Goal: Task Accomplishment & Management: Manage account settings

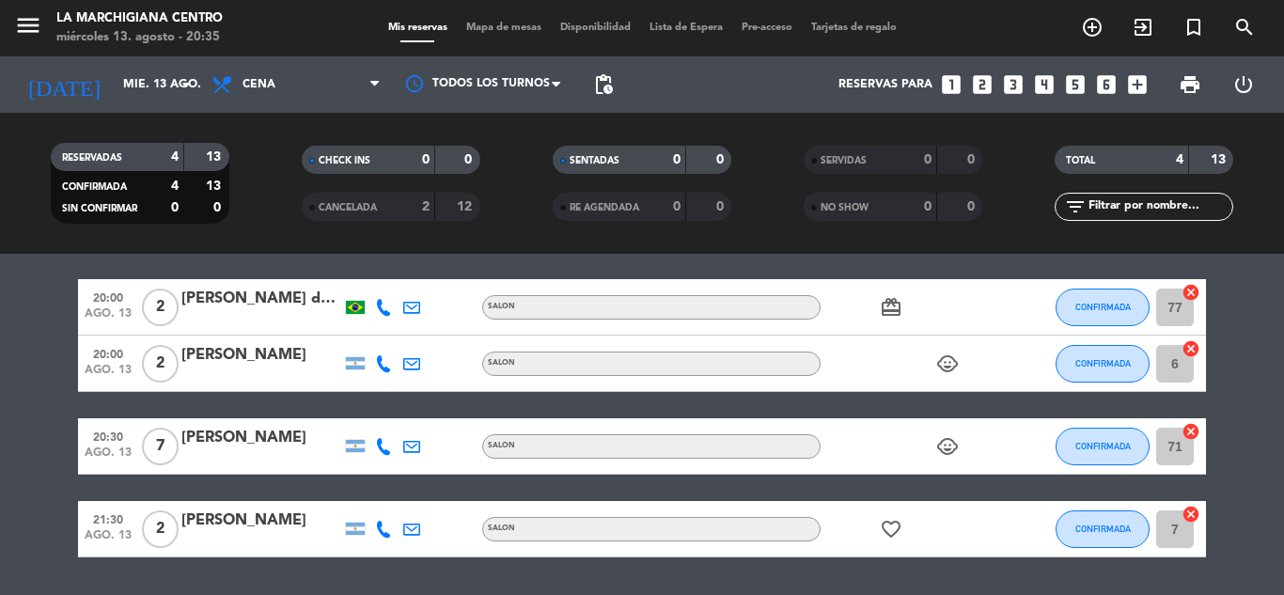
scroll to position [117, 0]
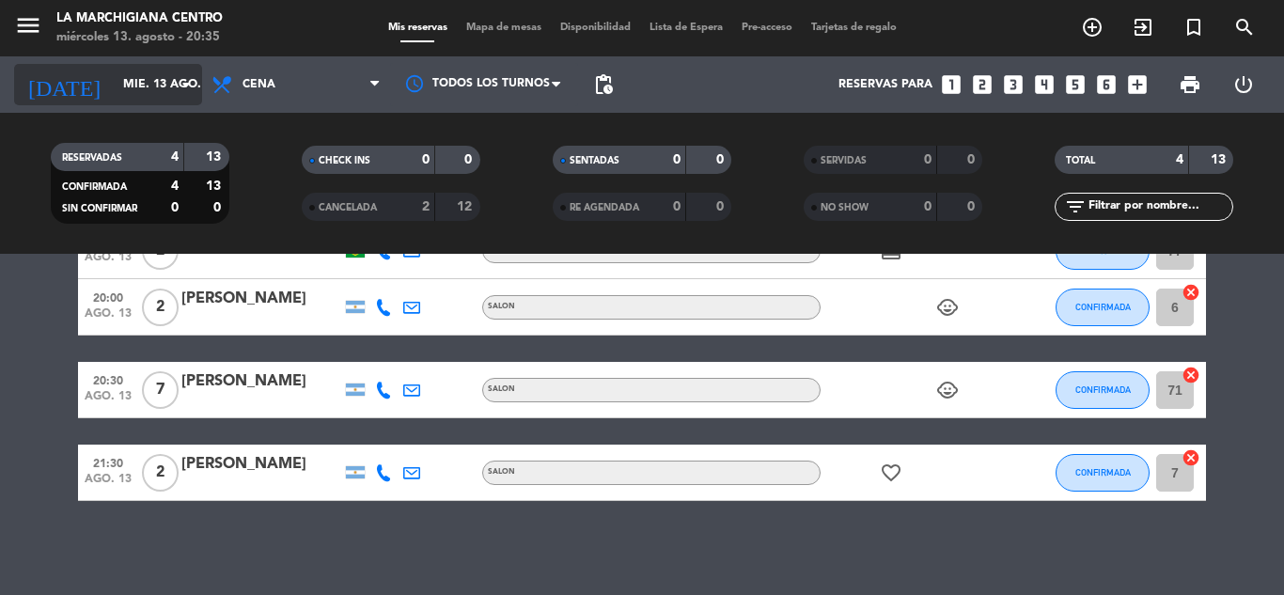
click at [186, 84] on icon "arrow_drop_down" at bounding box center [186, 84] width 23 height 23
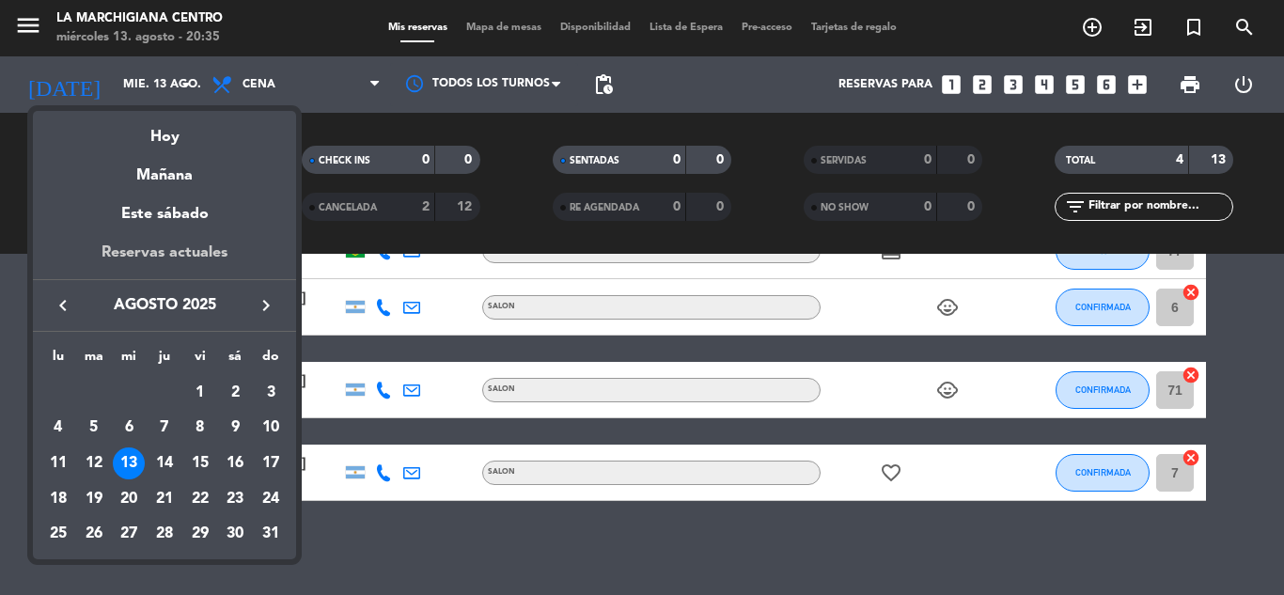
click at [181, 242] on div "Reservas actuales" at bounding box center [164, 260] width 263 height 39
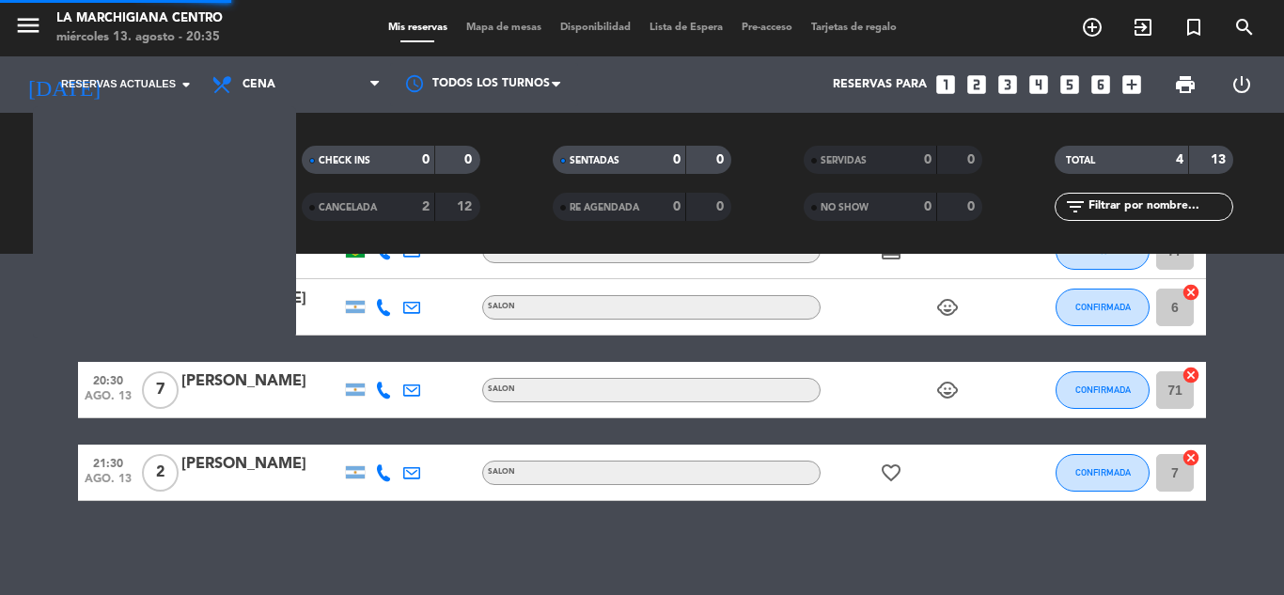
scroll to position [70, 0]
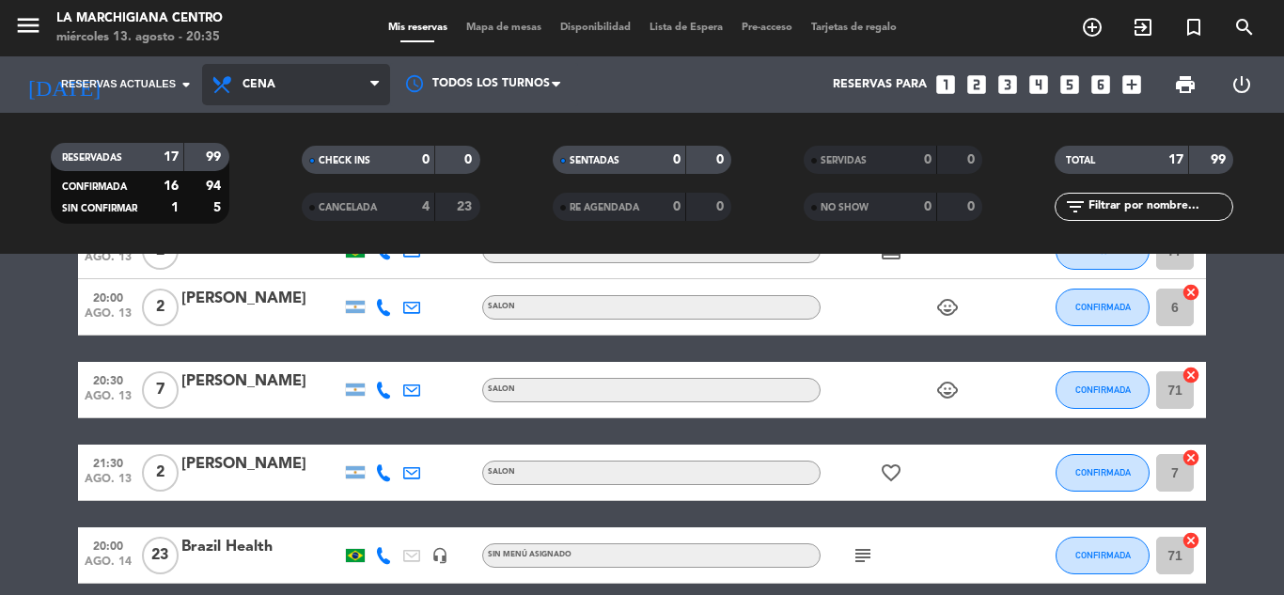
click at [375, 80] on icon at bounding box center [374, 84] width 8 height 15
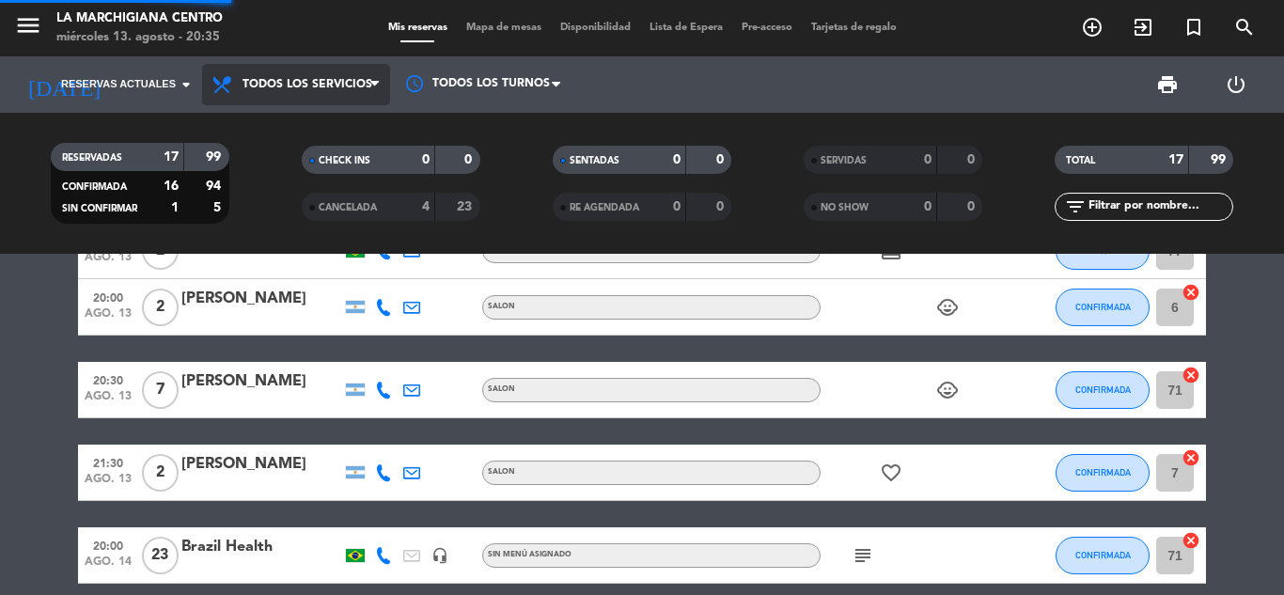
click at [350, 127] on div "menu La Marchigiana Centro [DATE] 13. agosto - 20:35 Mis reservas Mapa de mesas…" at bounding box center [642, 127] width 1284 height 254
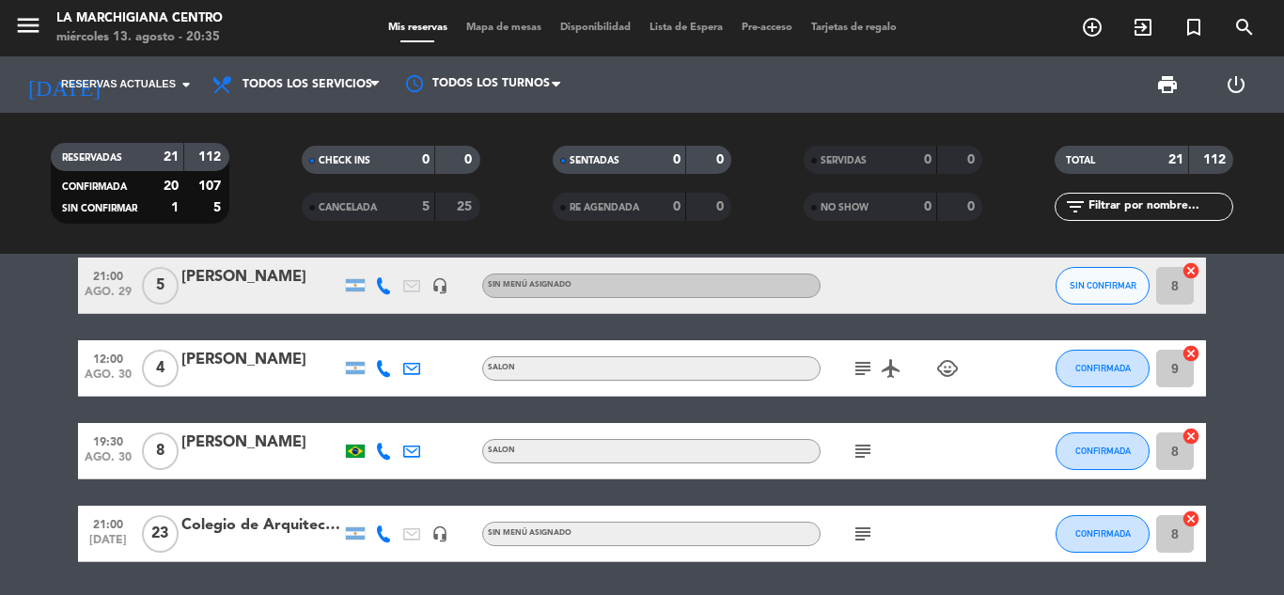
scroll to position [1356, 0]
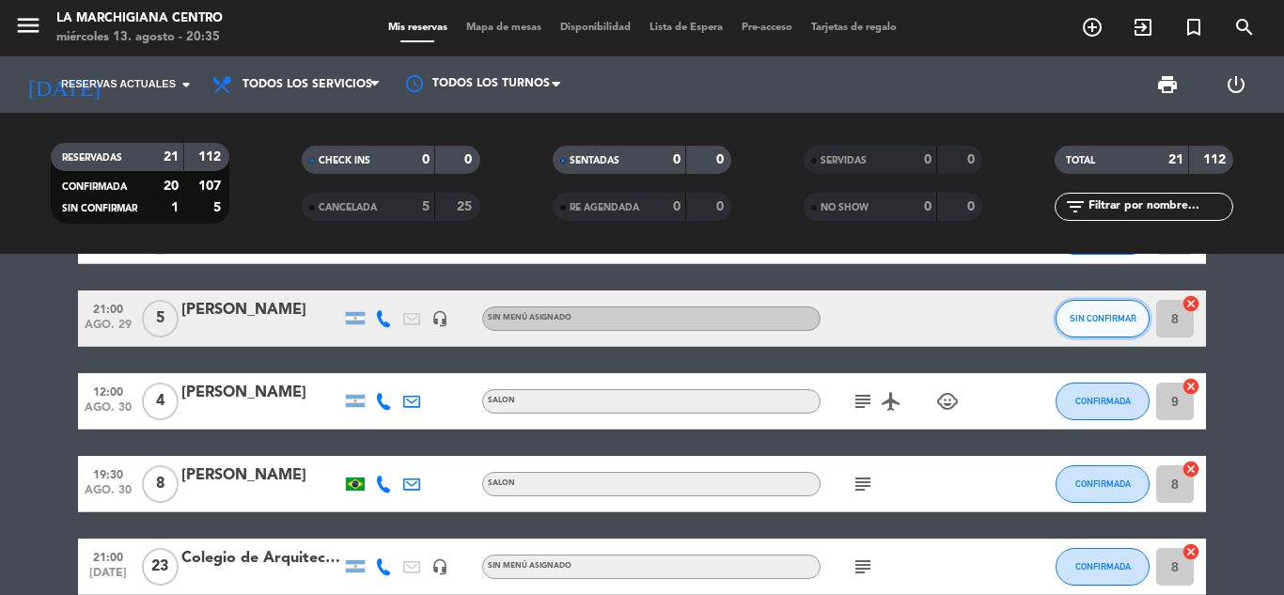
click at [1107, 311] on button "SIN CONFIRMAR" at bounding box center [1102, 319] width 94 height 38
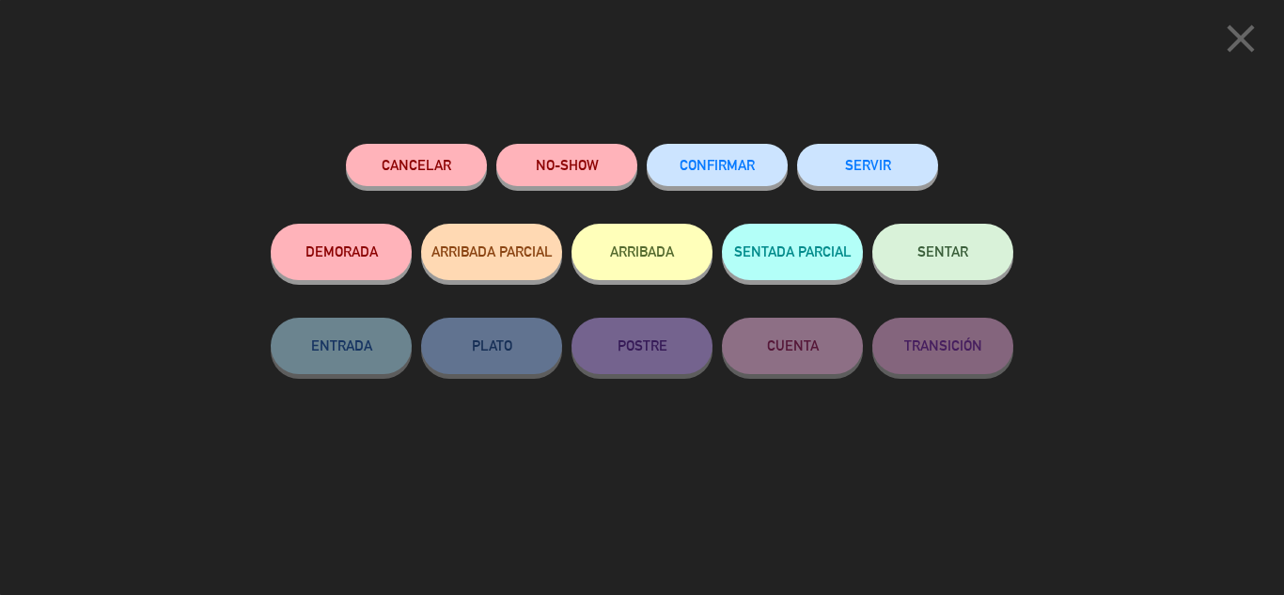
click at [693, 176] on button "CONFIRMAR" at bounding box center [717, 165] width 141 height 42
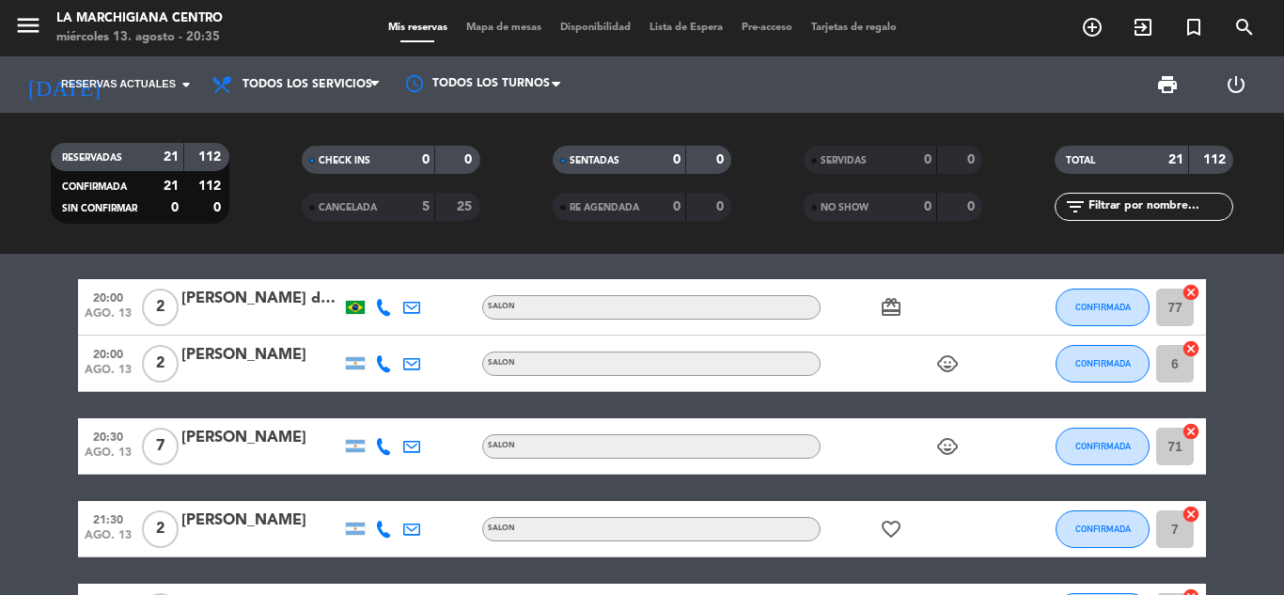
scroll to position [0, 0]
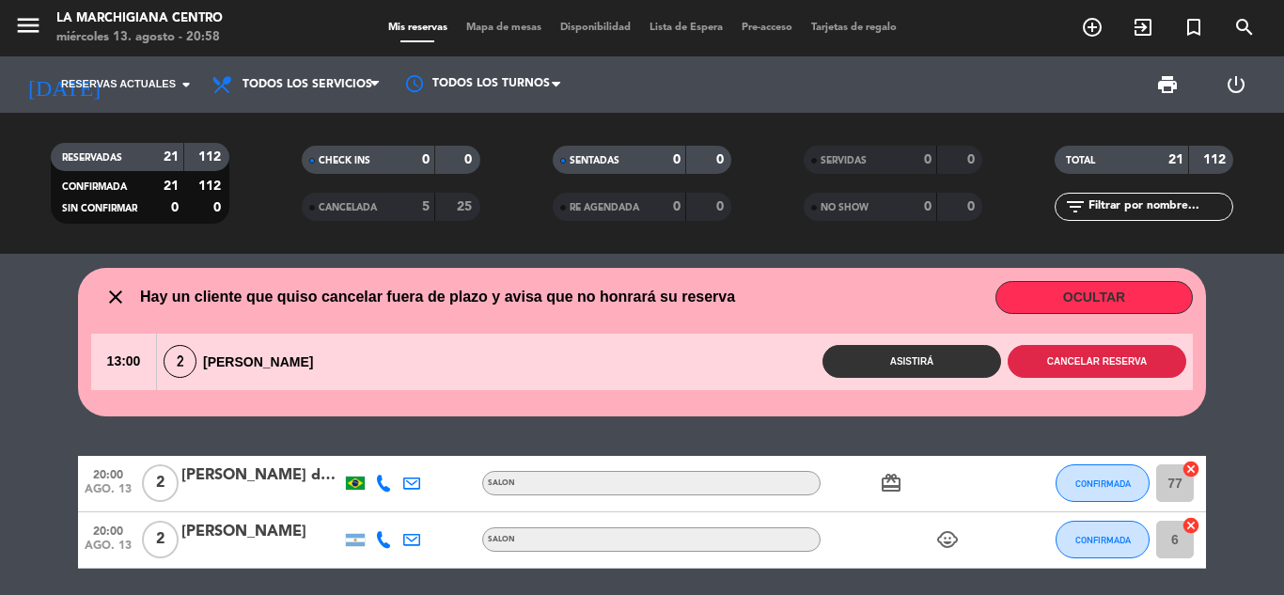
click at [1099, 363] on button "Cancelar reserva" at bounding box center [1096, 361] width 179 height 33
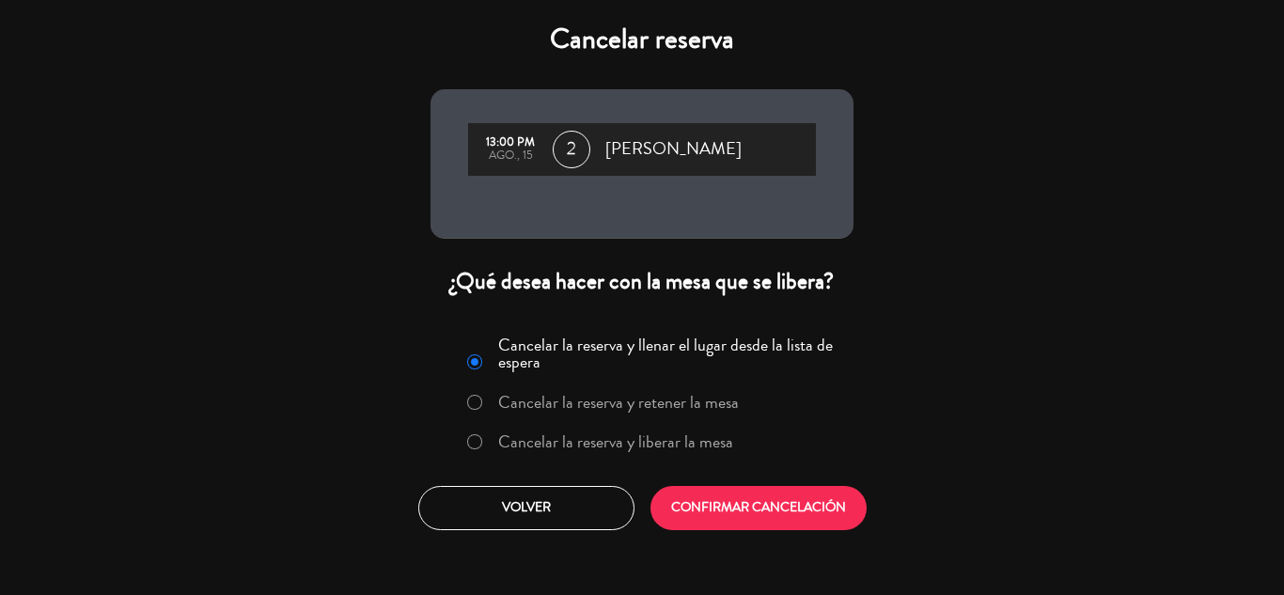
click at [522, 443] on label "Cancelar la reserva y liberar la mesa" at bounding box center [615, 441] width 235 height 17
click at [712, 509] on button "CONFIRMAR CANCELACIÓN" at bounding box center [758, 508] width 216 height 44
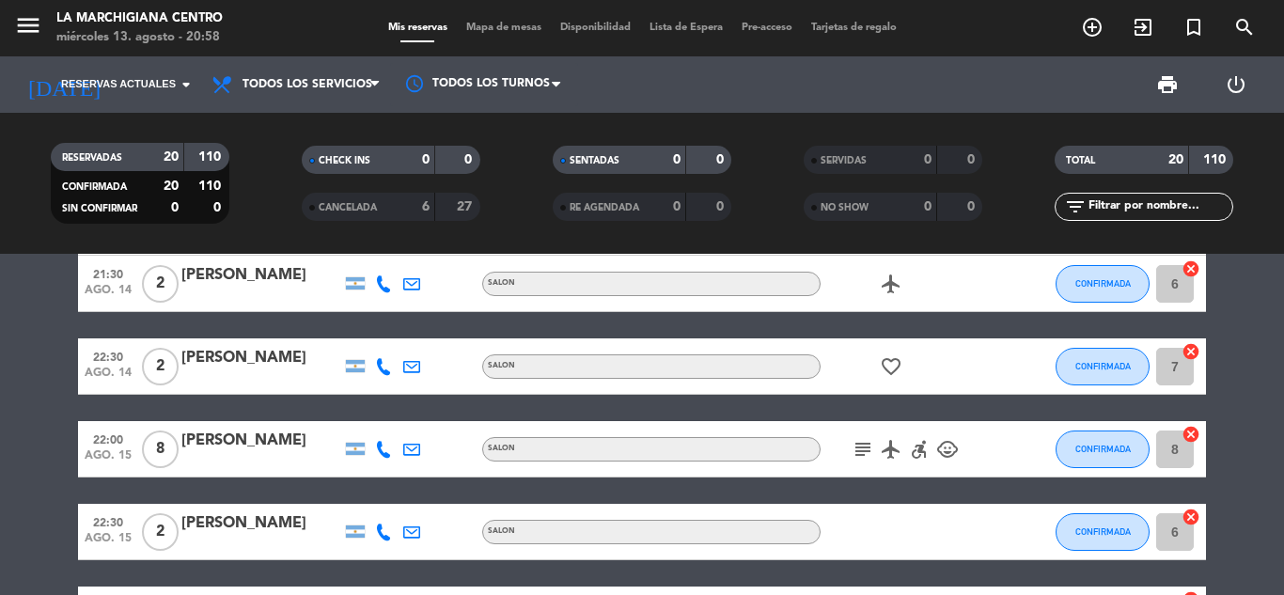
scroll to position [658, 0]
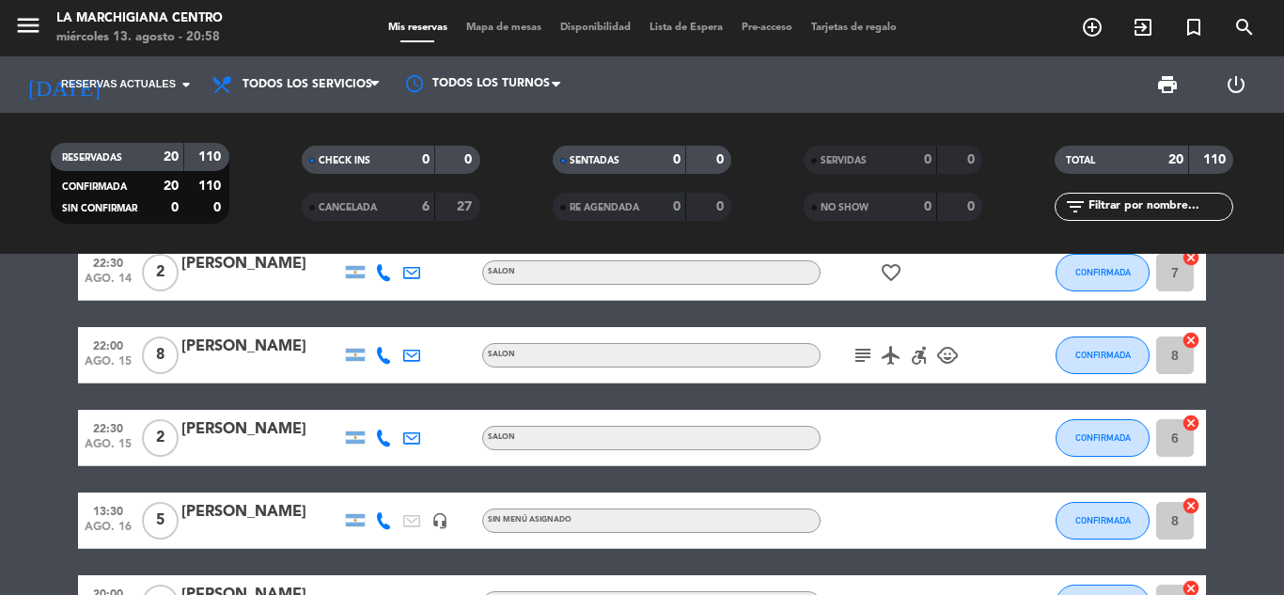
click at [863, 362] on icon "subject" at bounding box center [862, 355] width 23 height 23
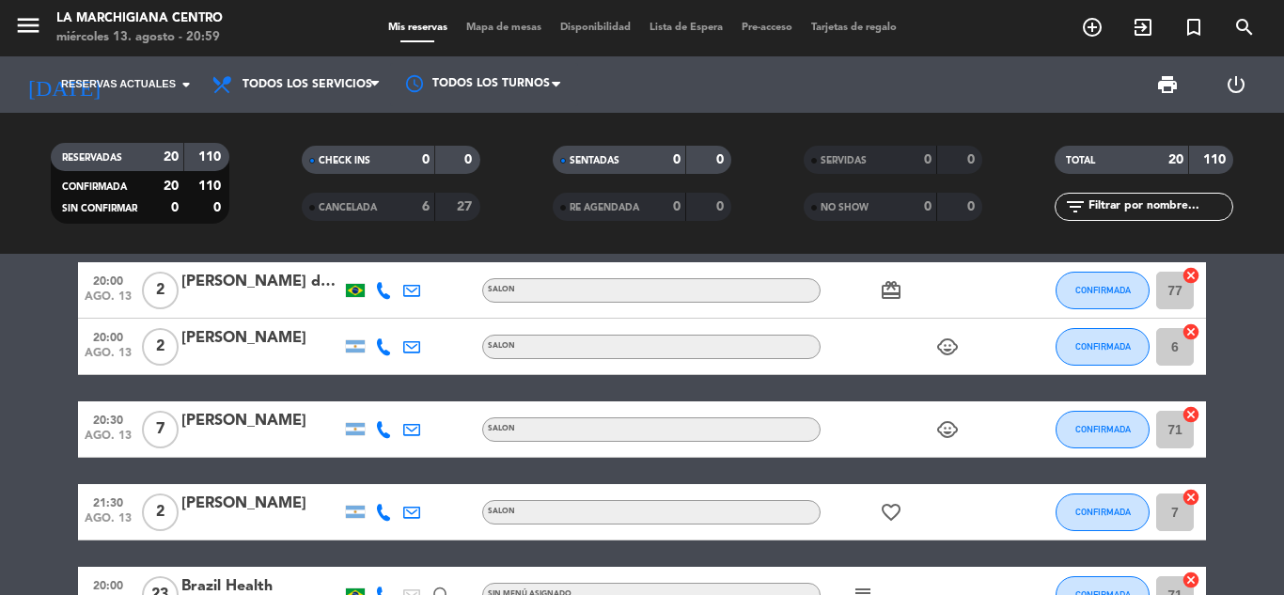
scroll to position [0, 0]
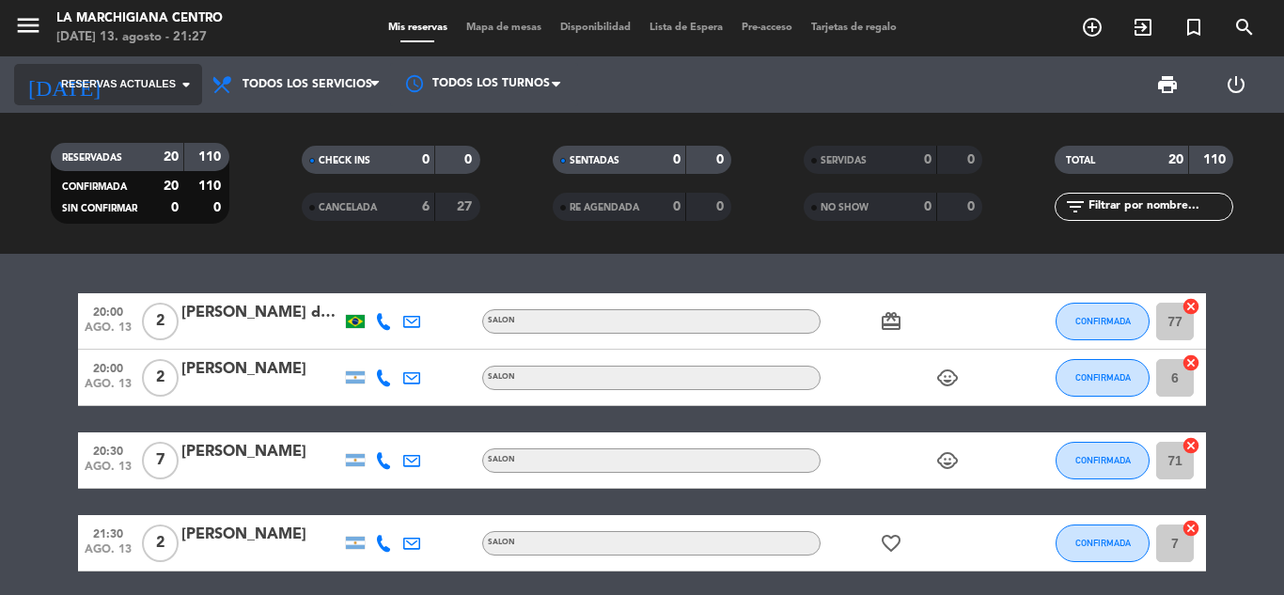
click at [164, 98] on input at bounding box center [193, 85] width 159 height 32
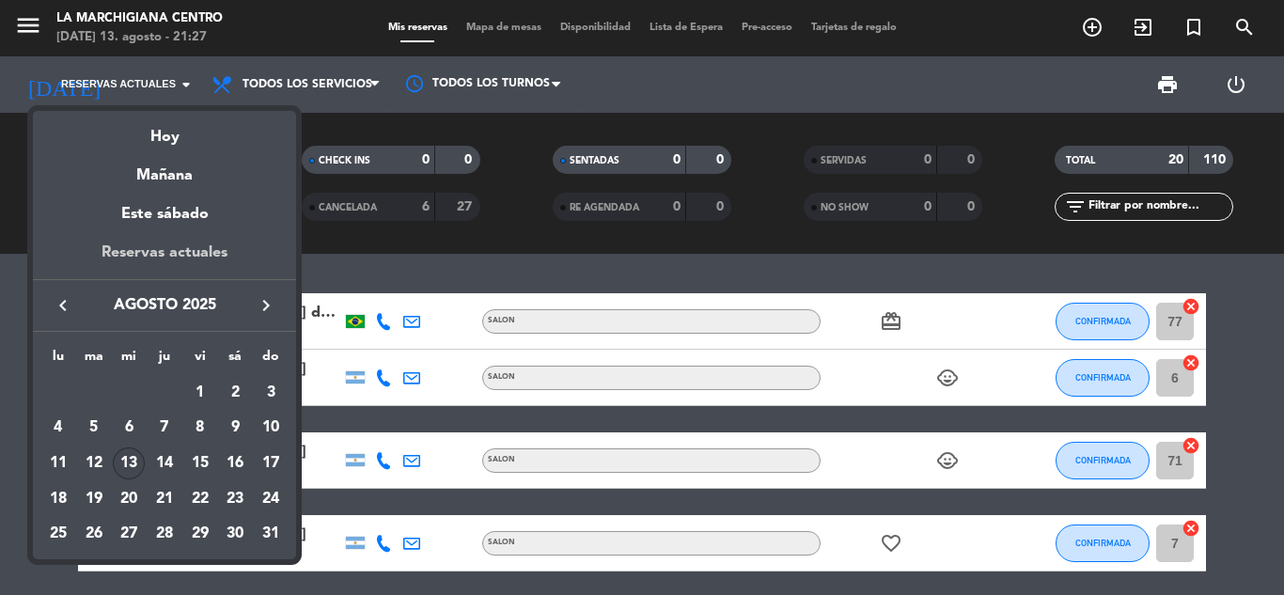
click at [180, 244] on div "Reservas actuales" at bounding box center [164, 260] width 263 height 39
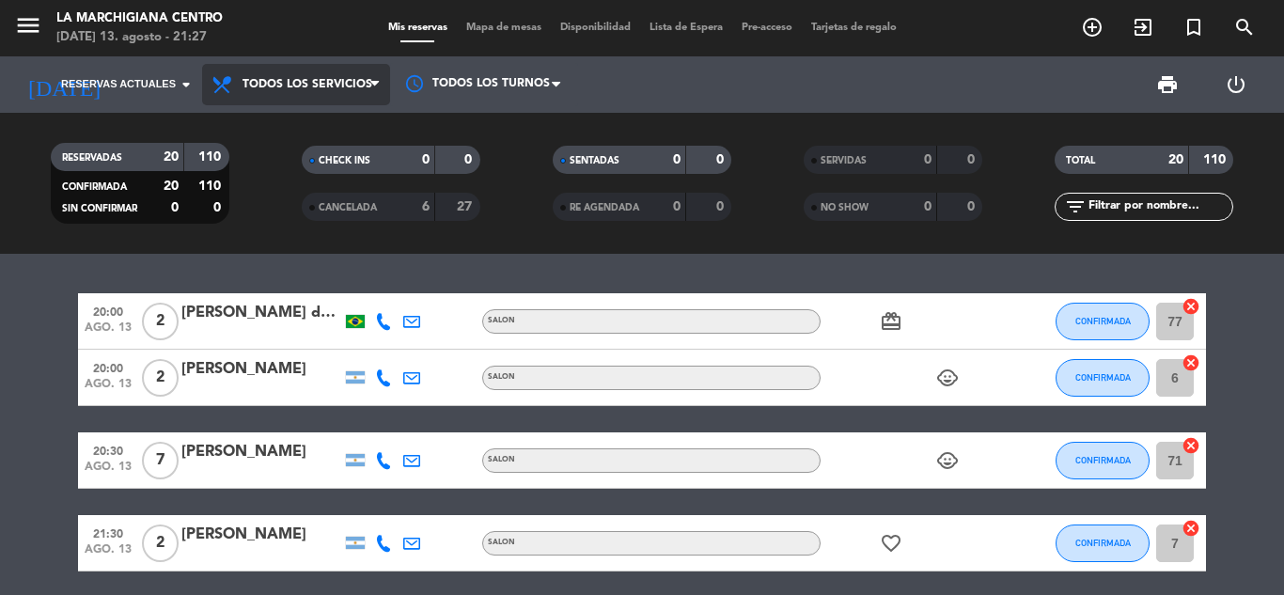
click at [284, 70] on span "Todos los servicios" at bounding box center [296, 84] width 188 height 41
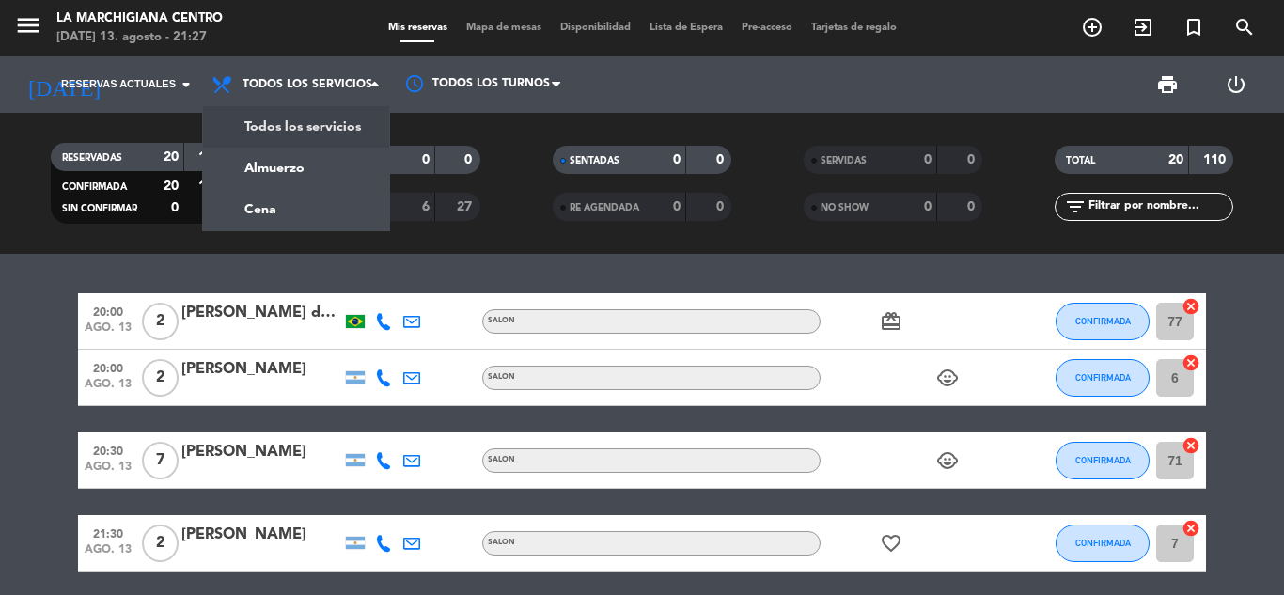
click at [299, 120] on div "menu La Marchigiana Centro [DATE] 13. agosto - 21:27 Mis reservas Mapa de mesas…" at bounding box center [642, 127] width 1284 height 254
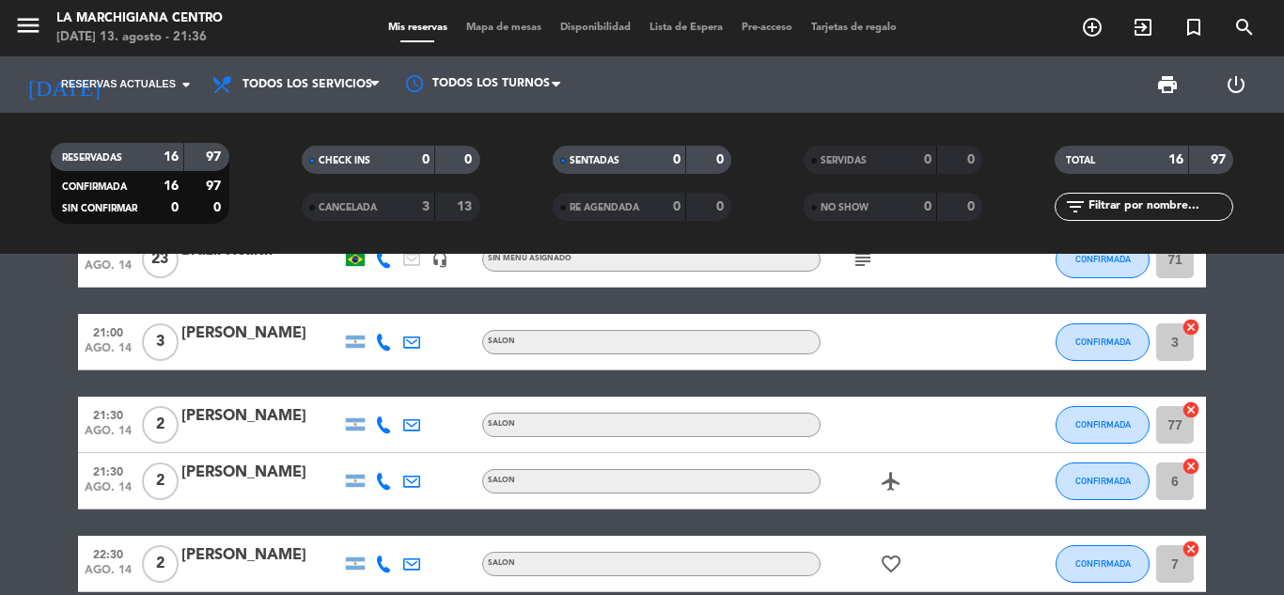
scroll to position [94, 0]
